Goal: Use online tool/utility: Utilize a website feature to perform a specific function

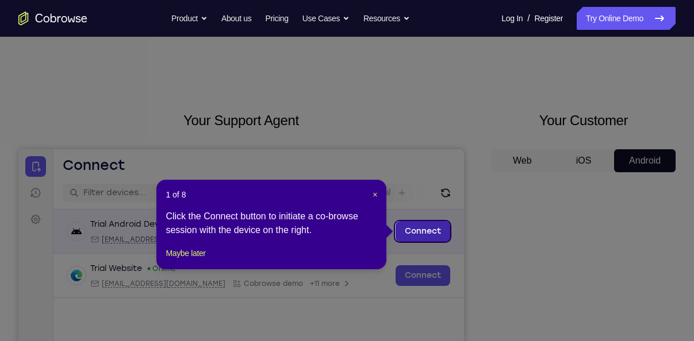
click at [410, 233] on link "Connect" at bounding box center [422, 231] width 55 height 21
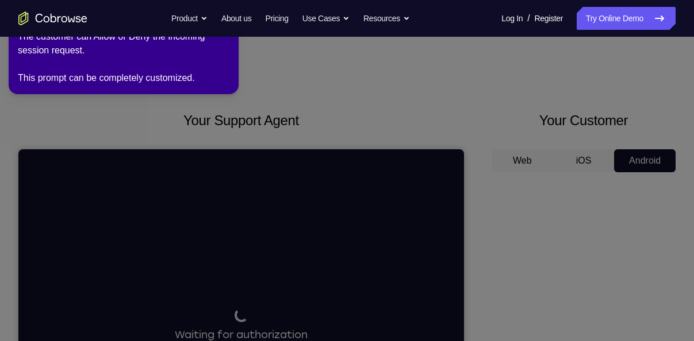
click at [419, 150] on icon at bounding box center [348, 168] width 707 height 346
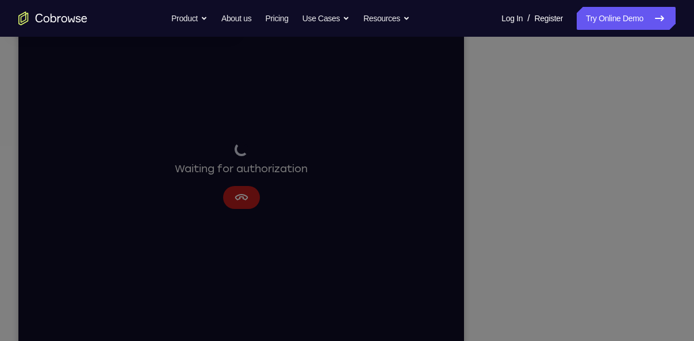
scroll to position [165, 0]
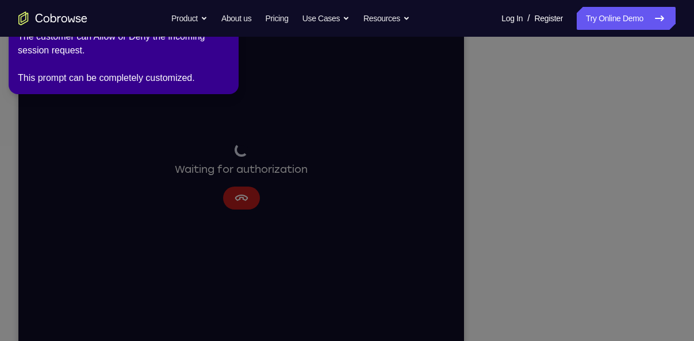
click at [203, 190] on icon at bounding box center [348, 168] width 707 height 346
click at [577, 216] on icon at bounding box center [348, 168] width 707 height 346
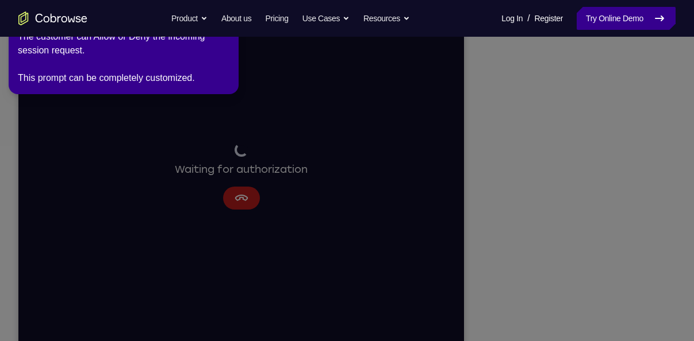
click at [608, 14] on link "Try Online Demo" at bounding box center [625, 18] width 99 height 23
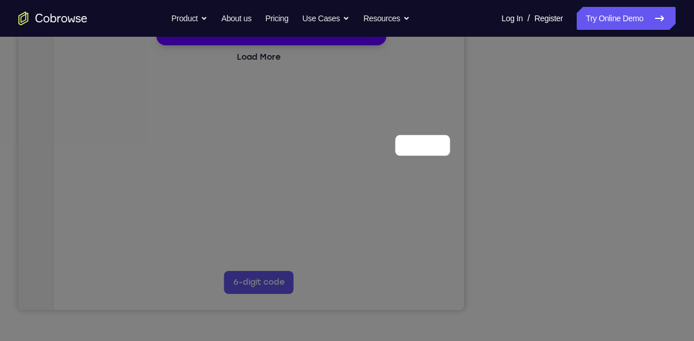
scroll to position [86, 0]
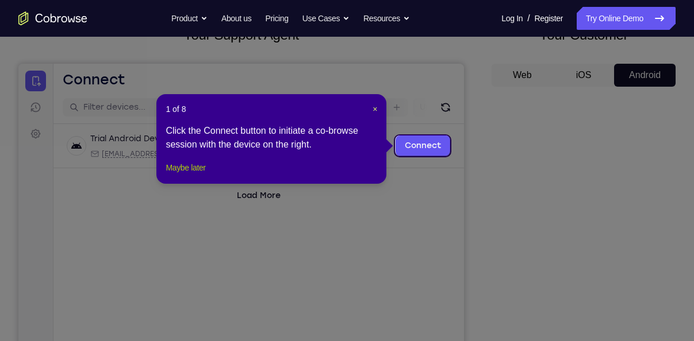
click at [195, 175] on button "Maybe later" at bounding box center [185, 168] width 40 height 14
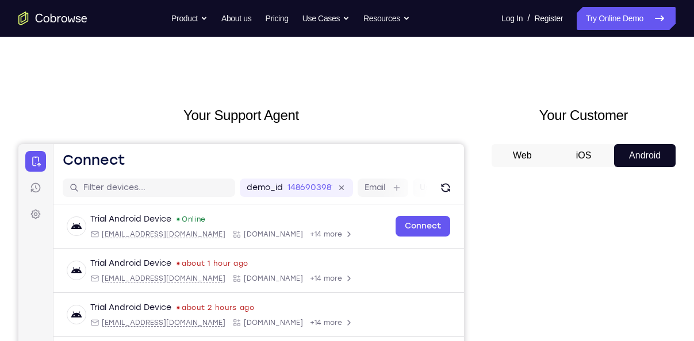
scroll to position [4, 0]
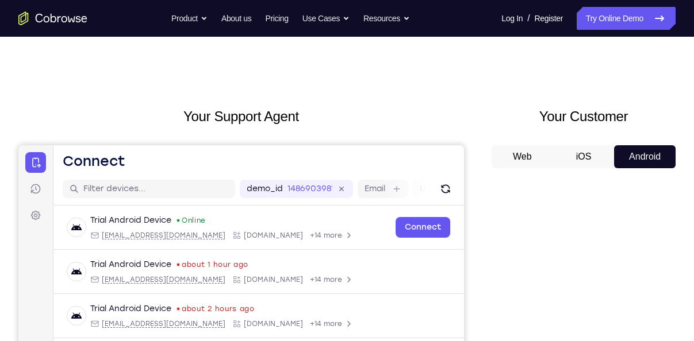
click at [530, 156] on button "Web" at bounding box center [521, 156] width 61 height 23
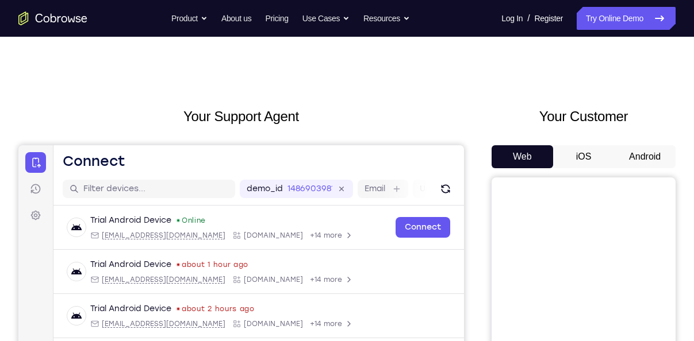
click at [644, 160] on button "Android" at bounding box center [644, 156] width 61 height 23
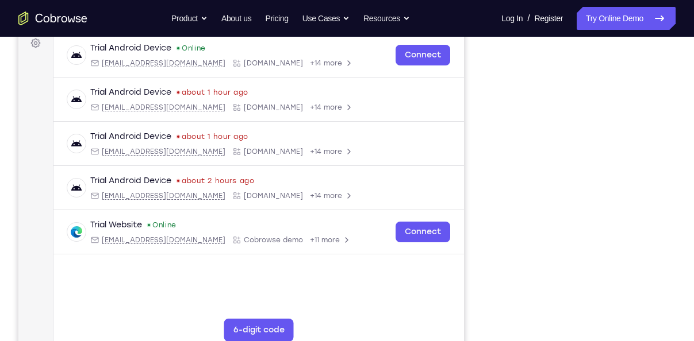
scroll to position [175, 0]
